Goal: Transaction & Acquisition: Register for event/course

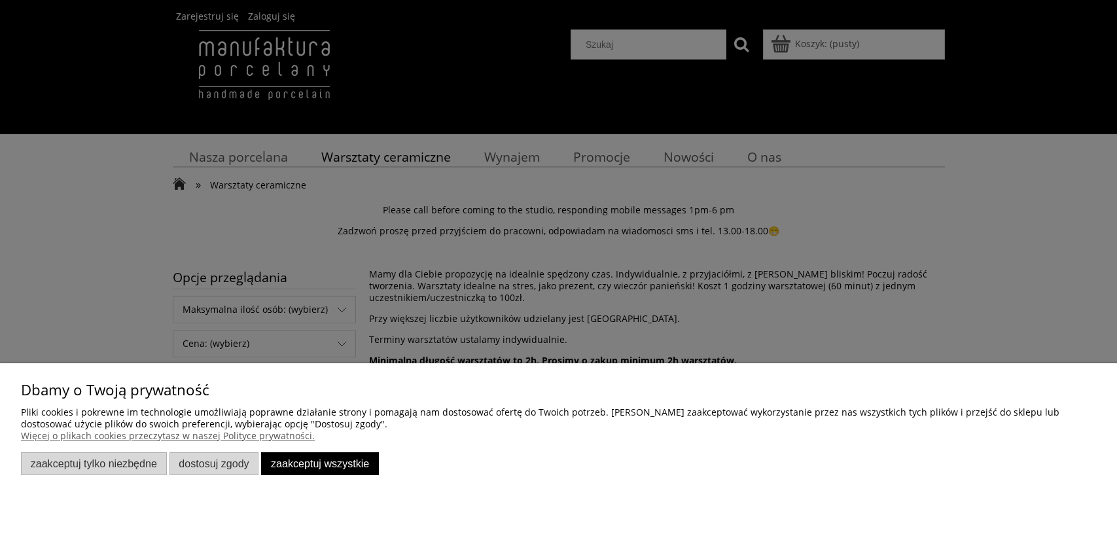
scroll to position [131, 0]
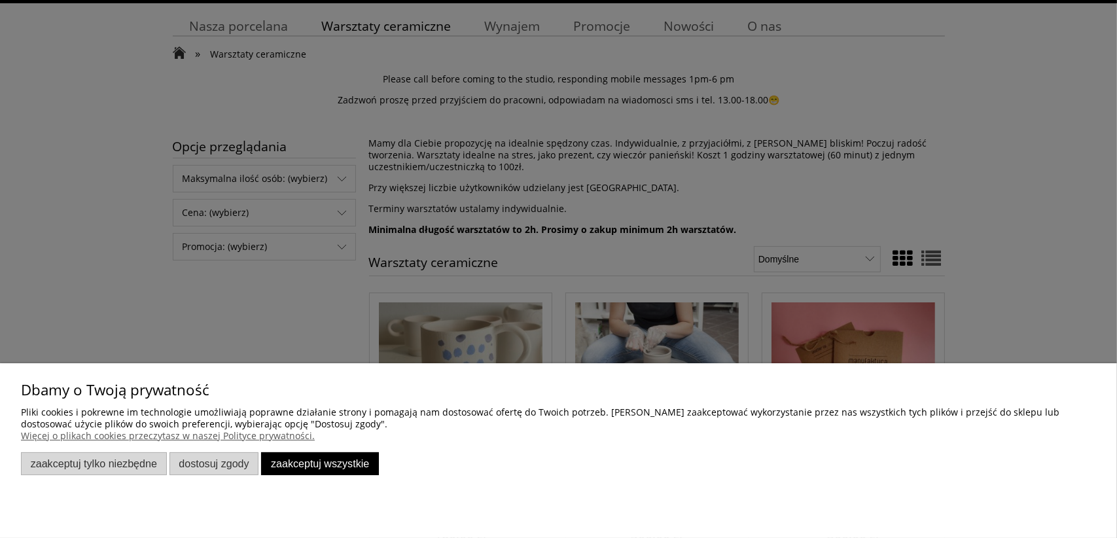
click at [354, 469] on button "Zaakceptuj wszystkie" at bounding box center [320, 463] width 118 height 23
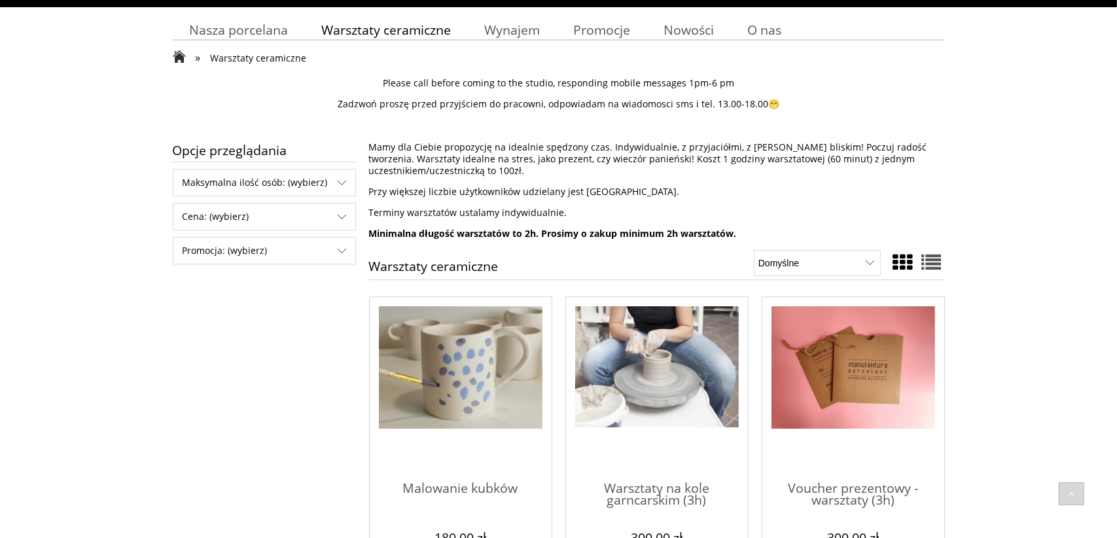
scroll to position [0, 0]
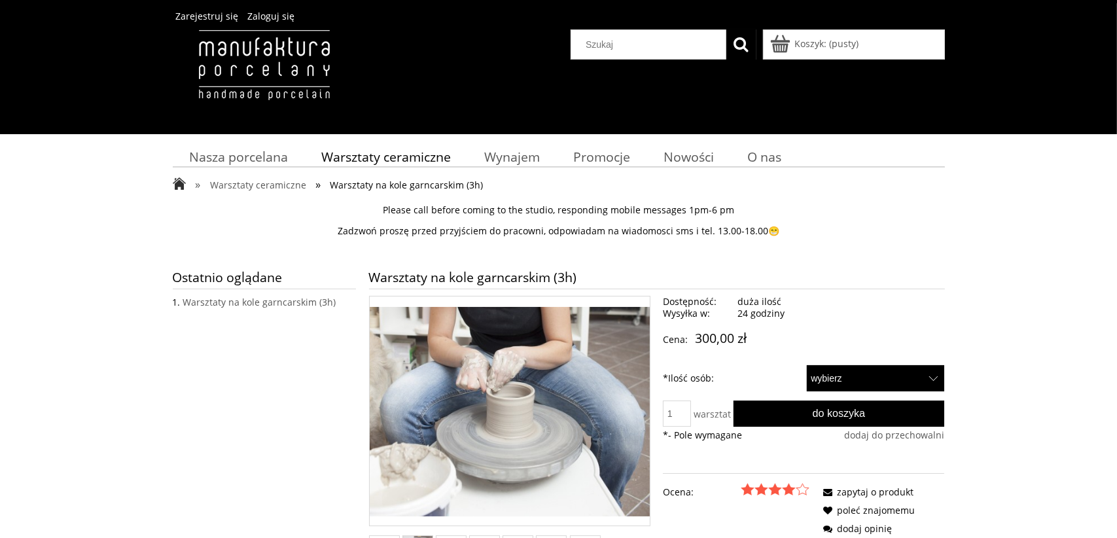
click at [860, 376] on select "wybierz 1 2" at bounding box center [876, 378] width 138 height 26
click at [669, 377] on label "* Ilość osób:" at bounding box center [688, 378] width 51 height 26
click at [807, 377] on select "wybierz 1 2" at bounding box center [876, 378] width 138 height 26
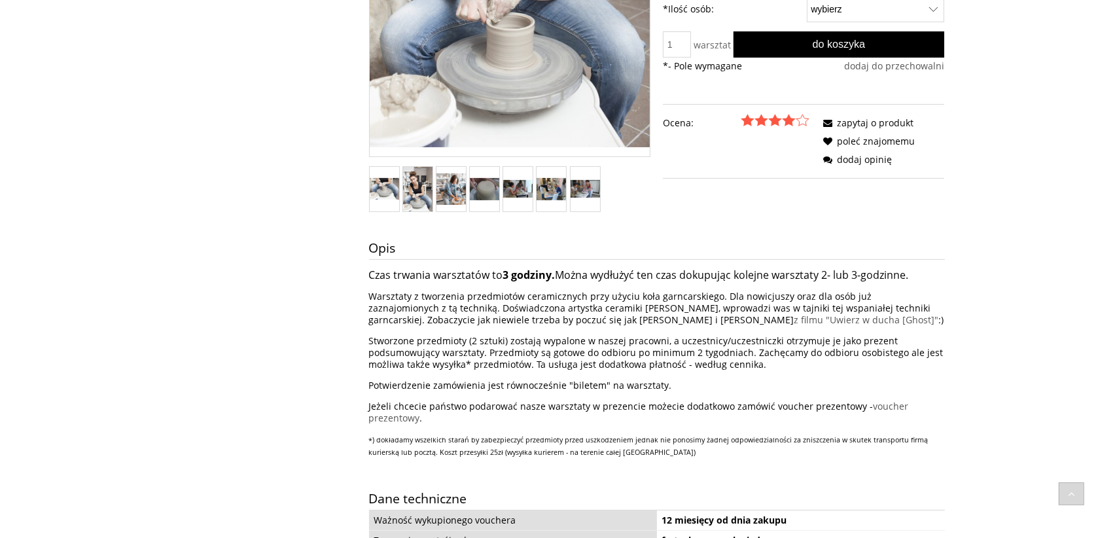
scroll to position [393, 0]
